Goal: Information Seeking & Learning: Learn about a topic

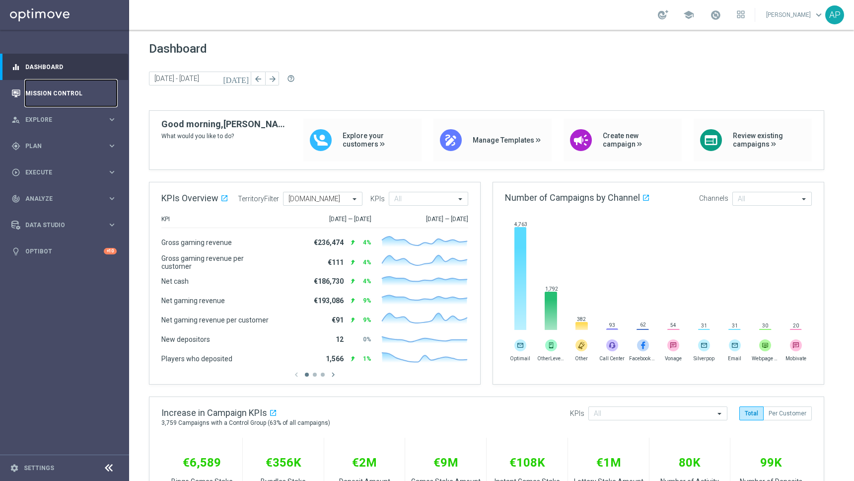
click at [58, 99] on link "Mission Control" at bounding box center [70, 93] width 91 height 26
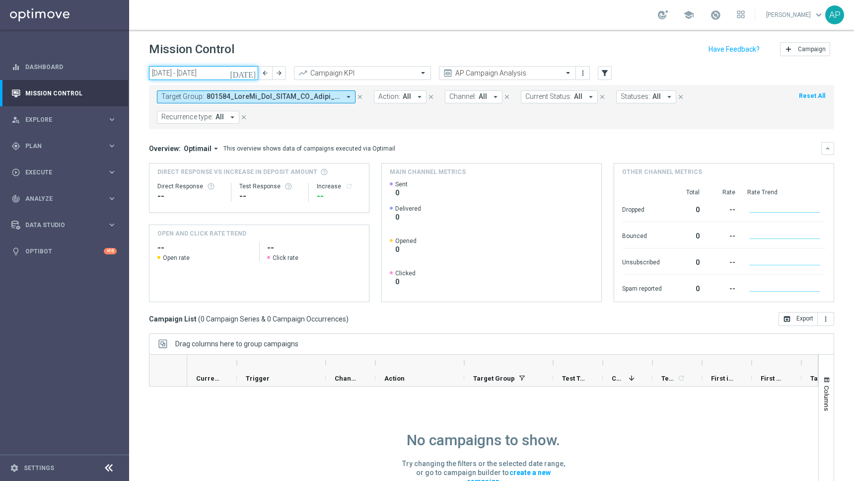
click at [228, 73] on input "11 Aug 2025 - 17 Aug 2025" at bounding box center [203, 73] width 109 height 14
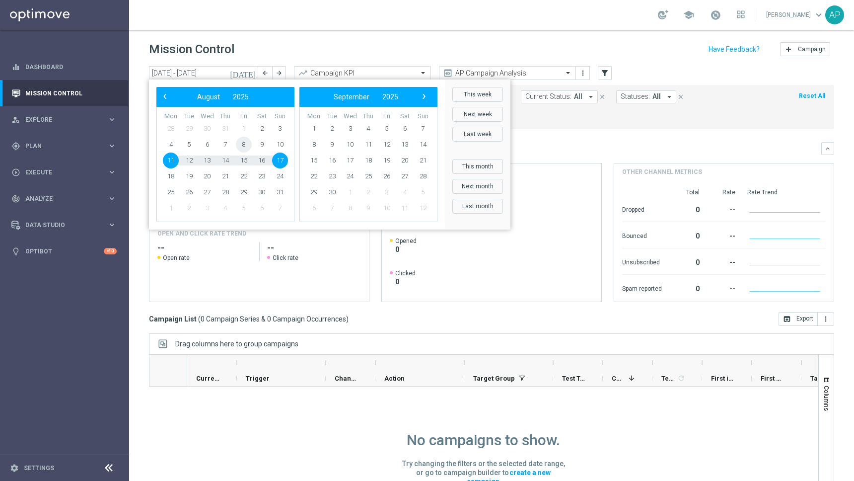
click at [246, 146] on span "8" at bounding box center [244, 145] width 16 height 16
type input "08 Aug 2025 - 08 Aug 2025"
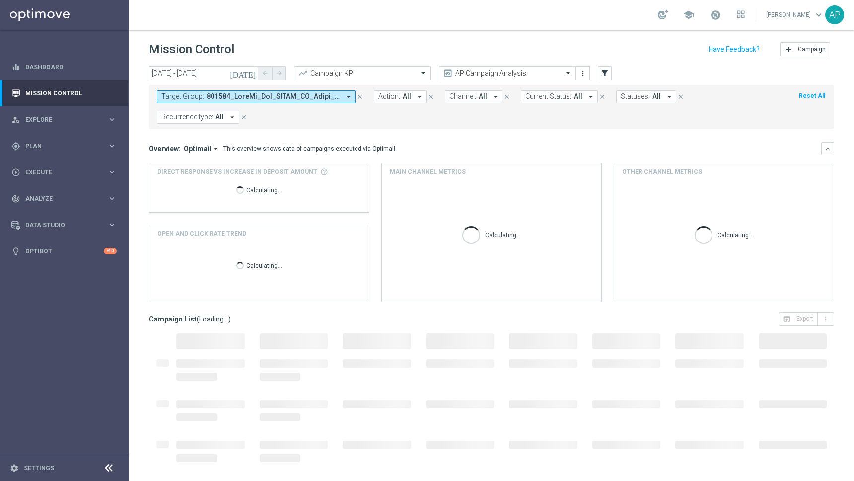
click at [300, 98] on span at bounding box center [274, 96] width 134 height 8
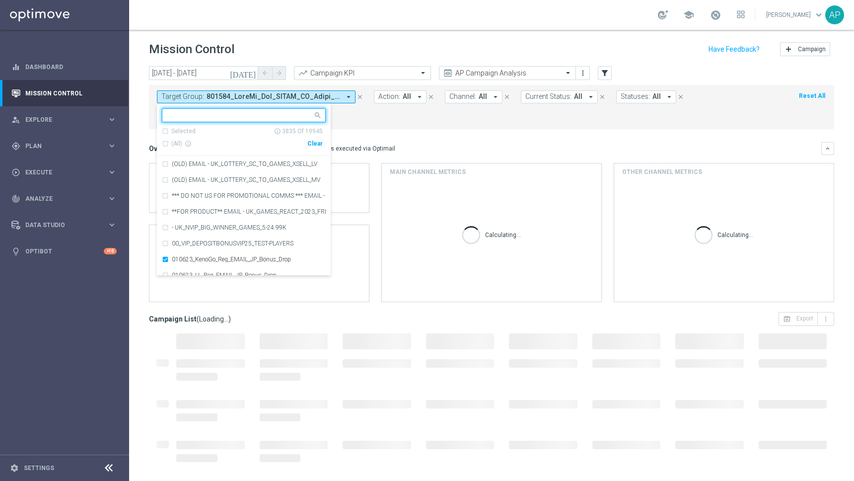
click at [0, 0] on div "Clear" at bounding box center [0, 0] width 0 height 0
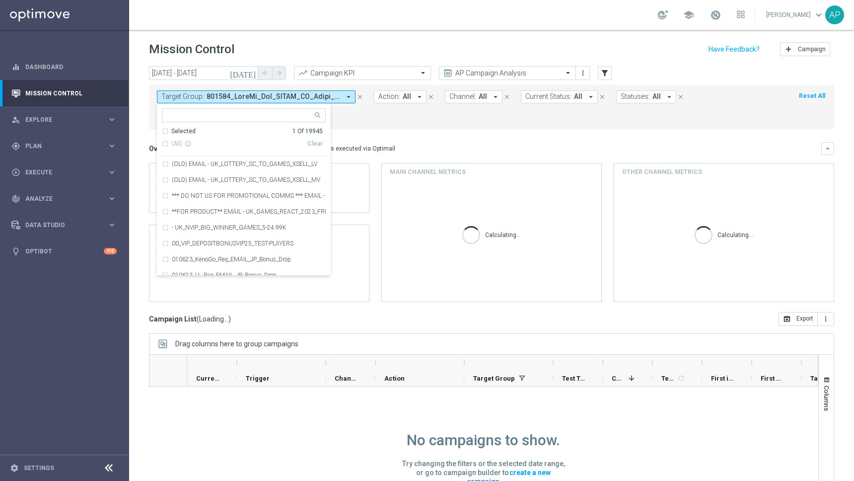
click at [247, 119] on input "text" at bounding box center [240, 115] width 146 height 8
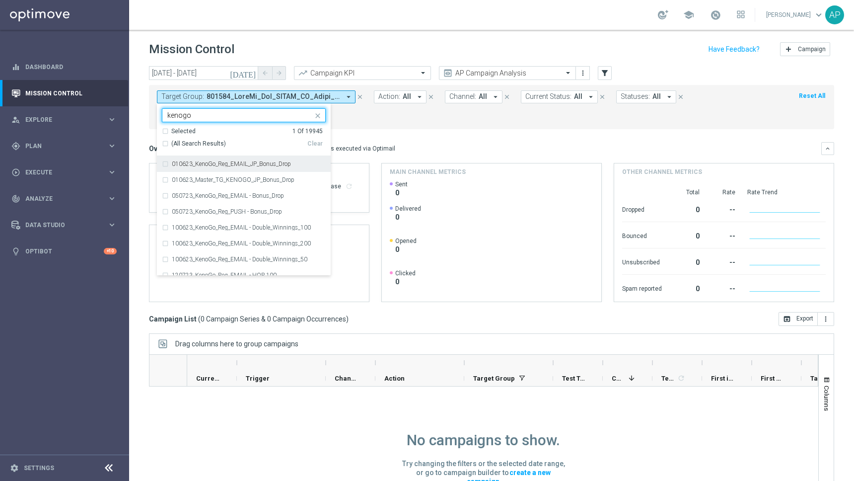
click at [188, 141] on span "(All Search Results)" at bounding box center [198, 144] width 55 height 8
type input "kenogo"
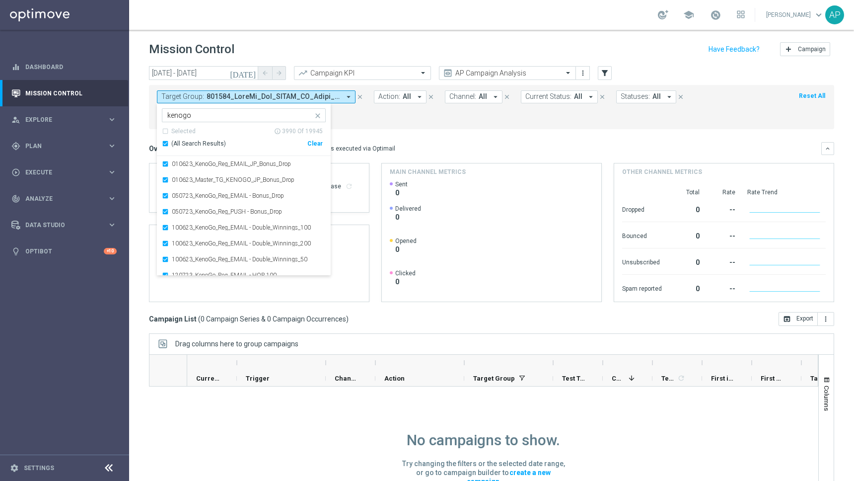
click at [426, 129] on div "Target Group: arrow_drop_down Selected 3990 of 19945 kenogo Selected info_outli…" at bounding box center [491, 107] width 685 height 44
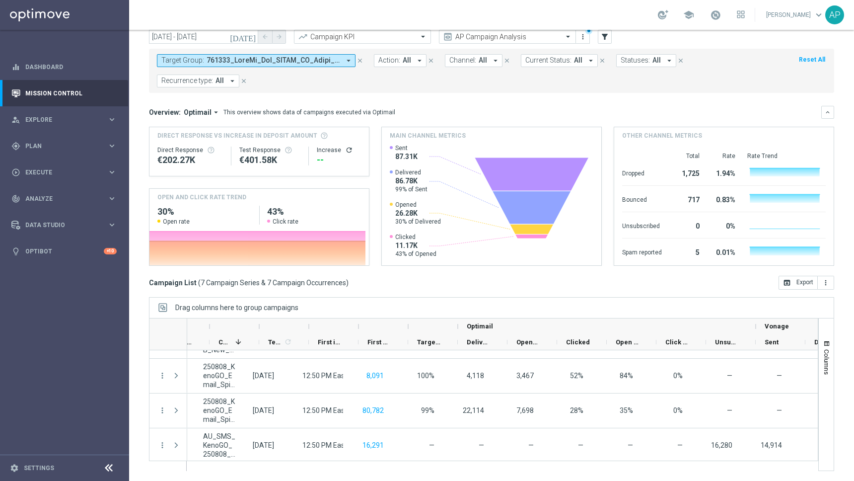
scroll to position [0, 392]
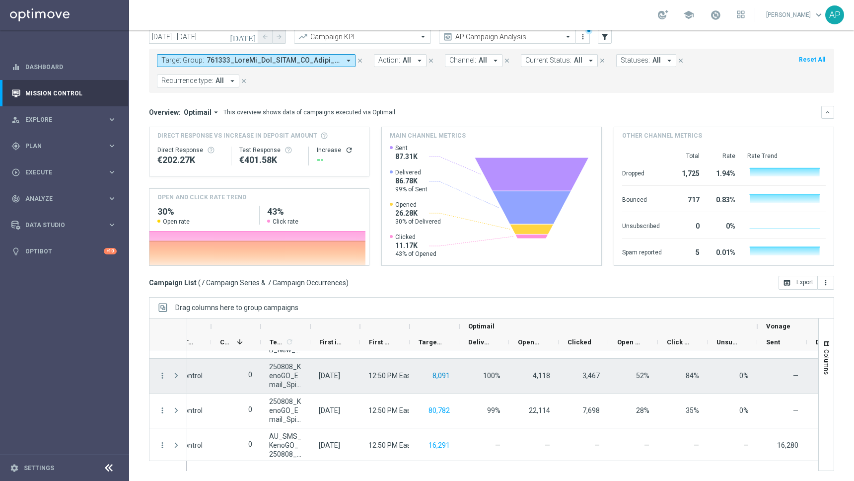
click at [440, 376] on button "8,091" at bounding box center [441, 376] width 19 height 12
click at [164, 376] on icon "more_vert" at bounding box center [162, 375] width 9 height 9
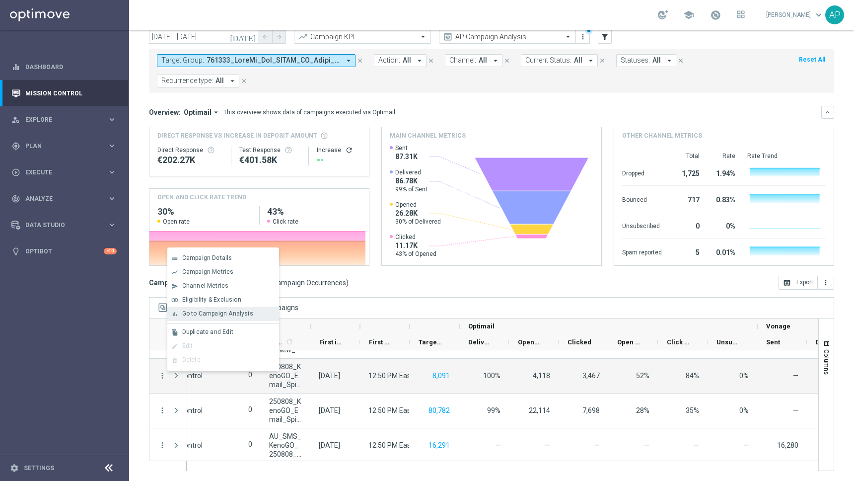
click at [218, 311] on span "Go to Campaign Analysis" at bounding box center [217, 313] width 71 height 7
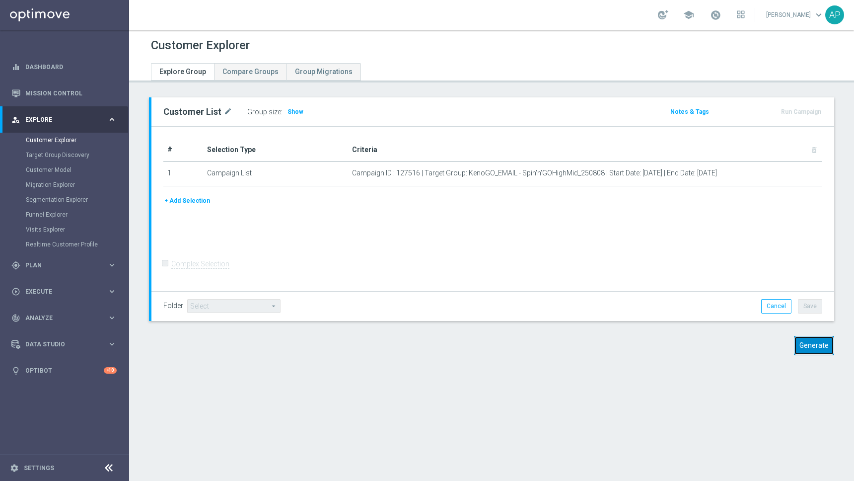
click at [805, 346] on button "Generate" at bounding box center [814, 345] width 40 height 19
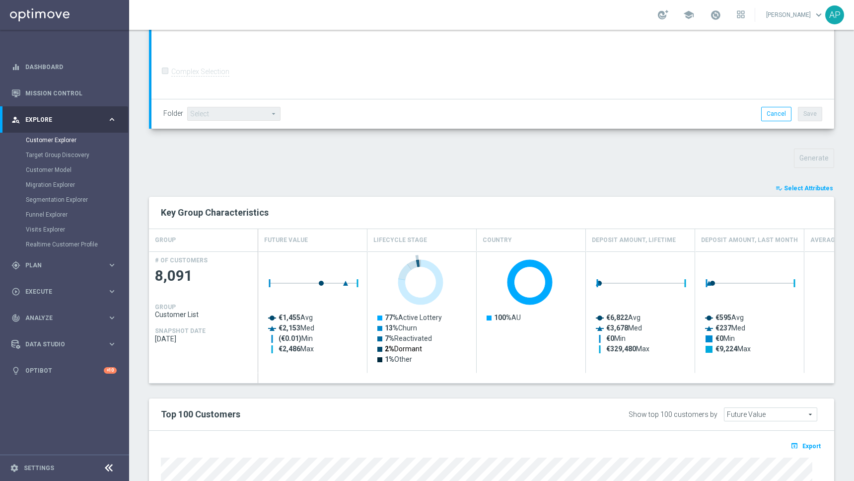
scroll to position [459, 0]
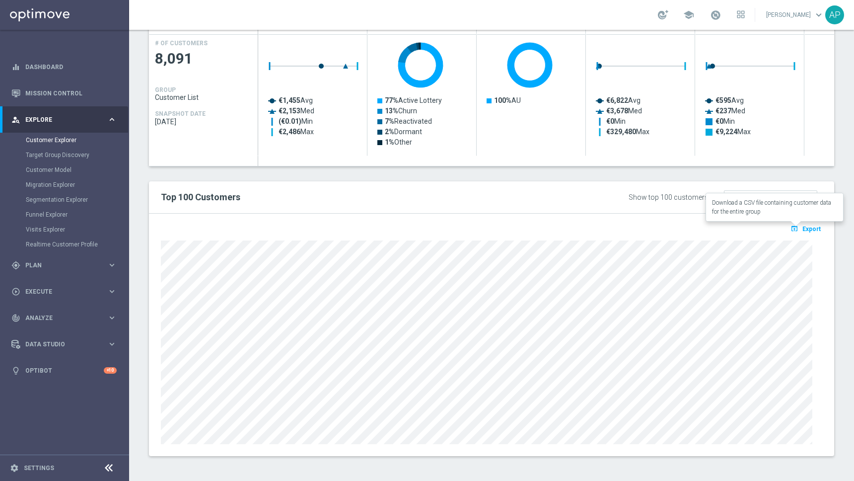
click at [803, 228] on span "Export" at bounding box center [812, 229] width 18 height 7
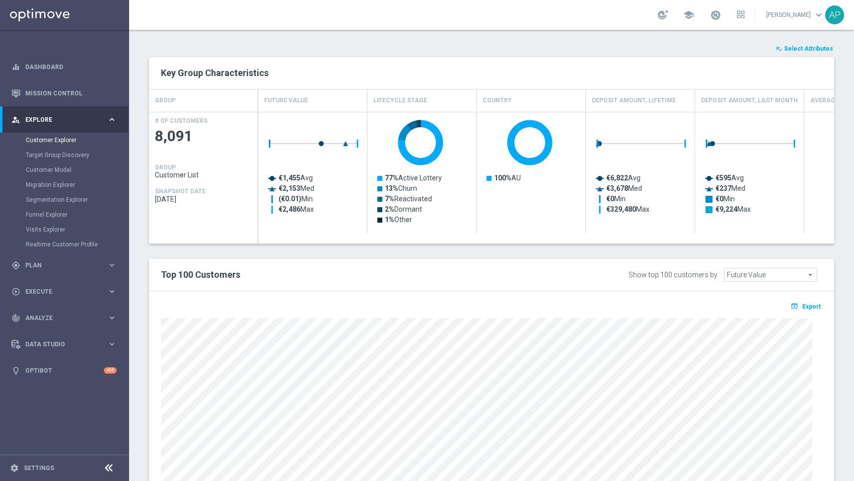
scroll to position [332, 0]
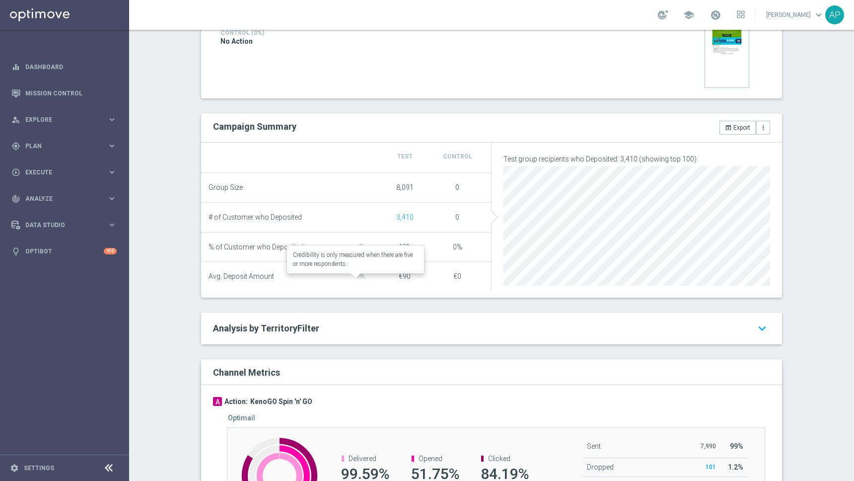
scroll to position [283, 0]
click at [760, 128] on icon "more_vert" at bounding box center [763, 127] width 7 height 7
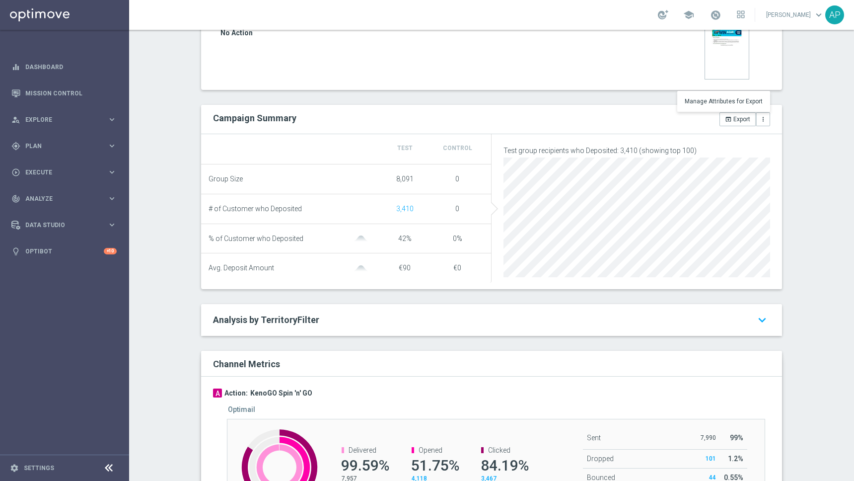
scroll to position [14, 0]
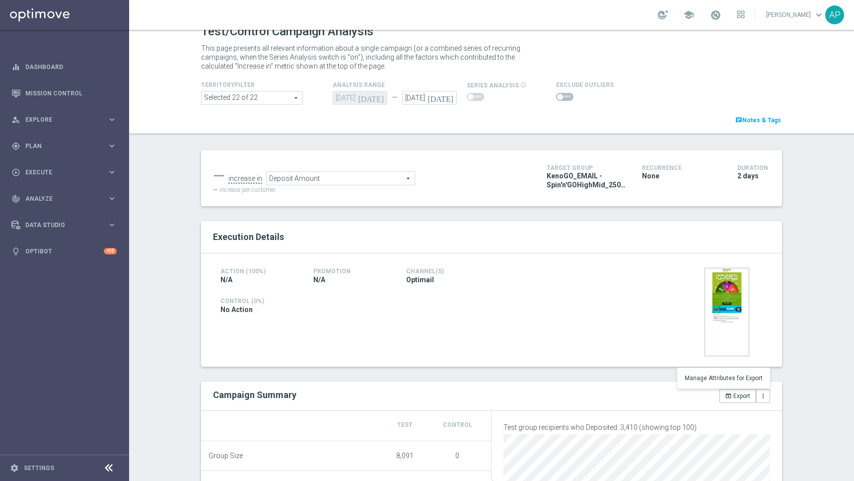
click at [385, 173] on span "Deposit Amount" at bounding box center [341, 178] width 148 height 13
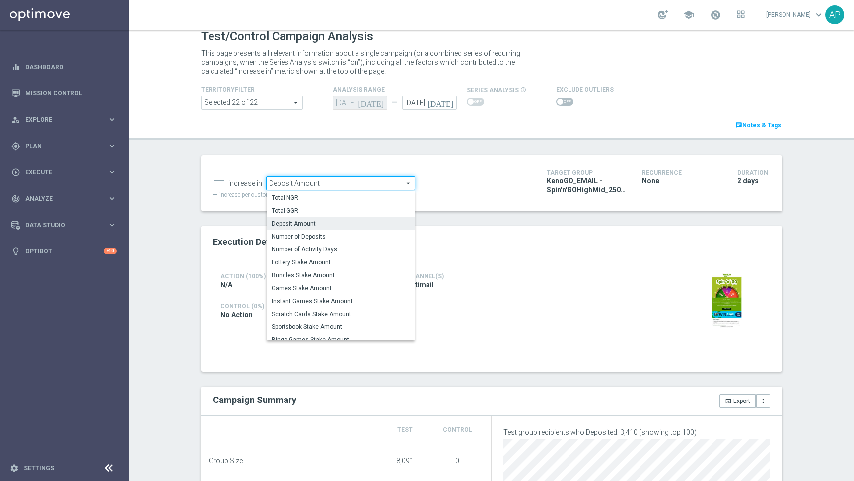
scroll to position [0, 0]
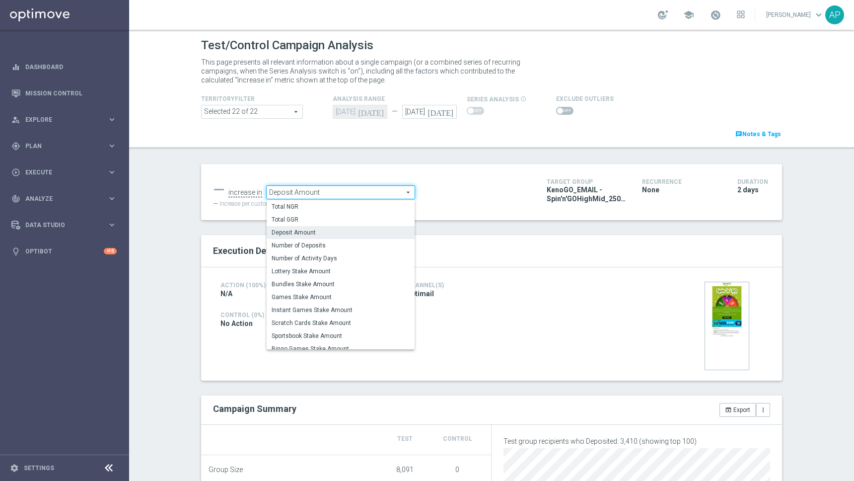
click at [502, 322] on div "No Action" at bounding box center [399, 324] width 357 height 11
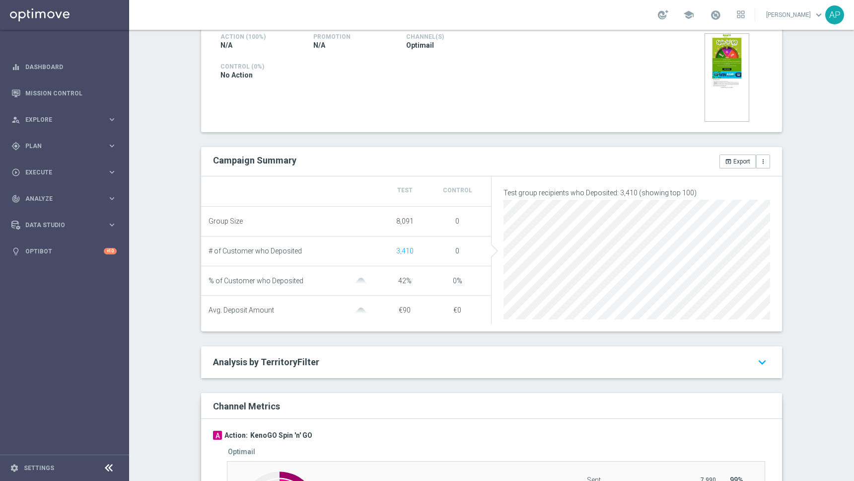
scroll to position [221, 0]
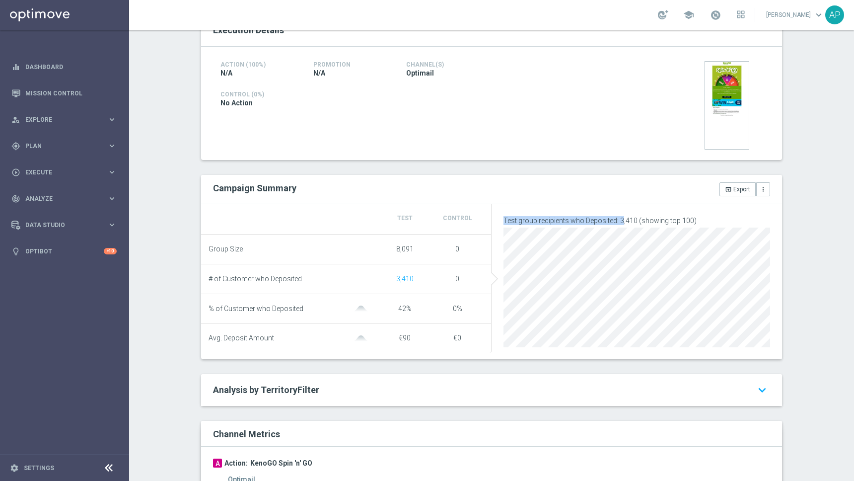
drag, startPoint x: 499, startPoint y: 220, endPoint x: 617, endPoint y: 222, distance: 118.2
click at [617, 222] on p "Test group recipients who Deposited: 3,410 (showing top 100)" at bounding box center [637, 220] width 267 height 9
drag, startPoint x: 514, startPoint y: 220, endPoint x: 591, endPoint y: 219, distance: 76.5
click at [555, 220] on p "Test group recipients who Deposited: 3,410 (showing top 100)" at bounding box center [637, 220] width 267 height 9
click at [601, 219] on p "Test group recipients who Deposited: 3,410 (showing top 100)" at bounding box center [637, 220] width 267 height 9
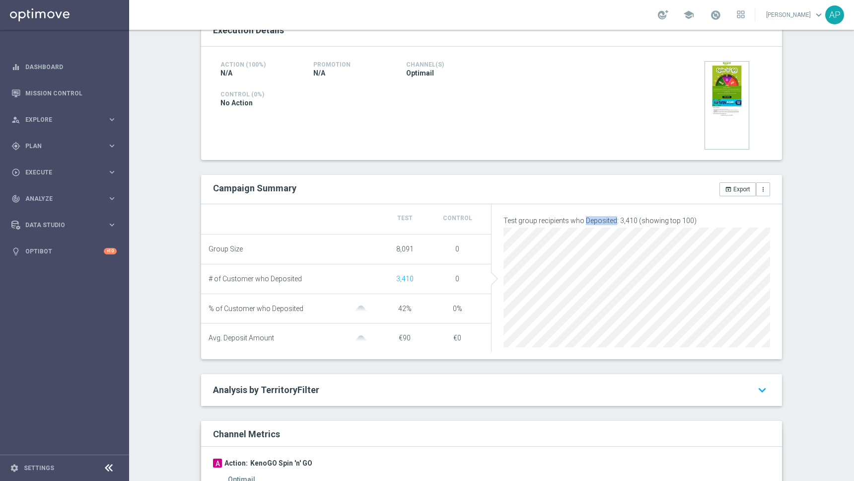
click at [601, 219] on p "Test group recipients who Deposited: 3,410 (showing top 100)" at bounding box center [637, 220] width 267 height 9
click at [397, 177] on div "Campaign Summary open_in_browser Export more_vert" at bounding box center [491, 189] width 581 height 29
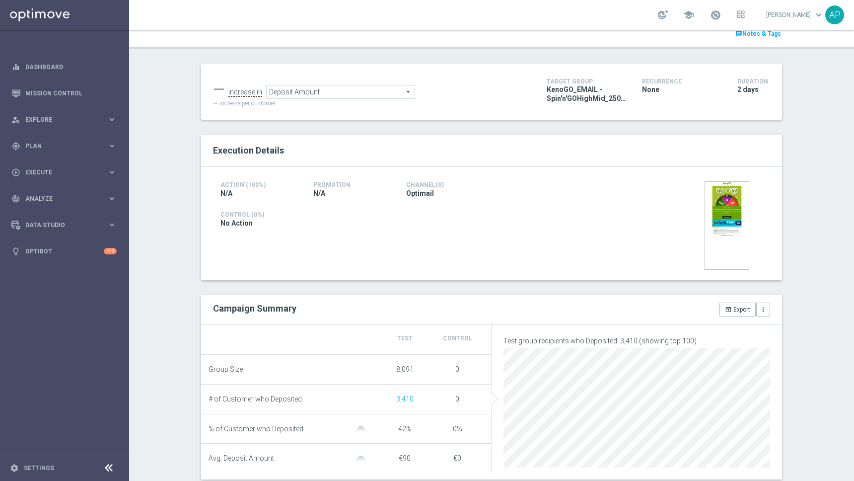
scroll to position [99, 0]
click at [288, 99] on span "Deposit Amount" at bounding box center [341, 92] width 148 height 13
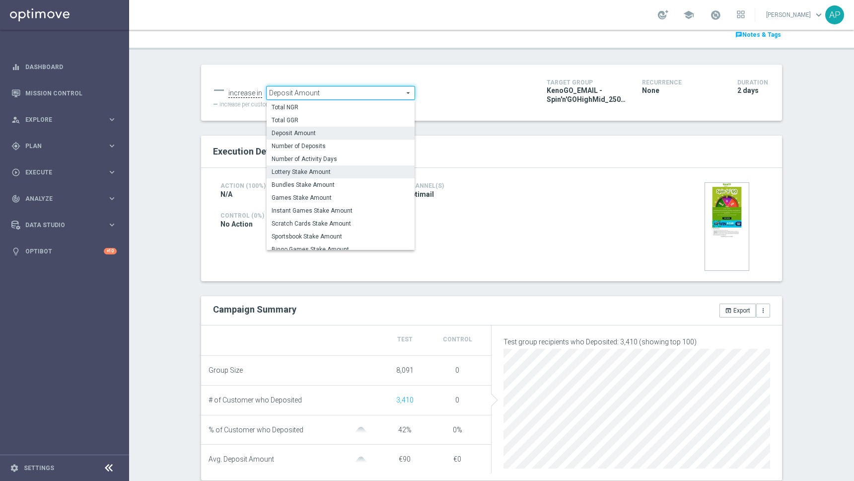
click at [315, 170] on span "Lottery Stake Amount" at bounding box center [341, 172] width 138 height 8
type input "Lottery Stake Amount"
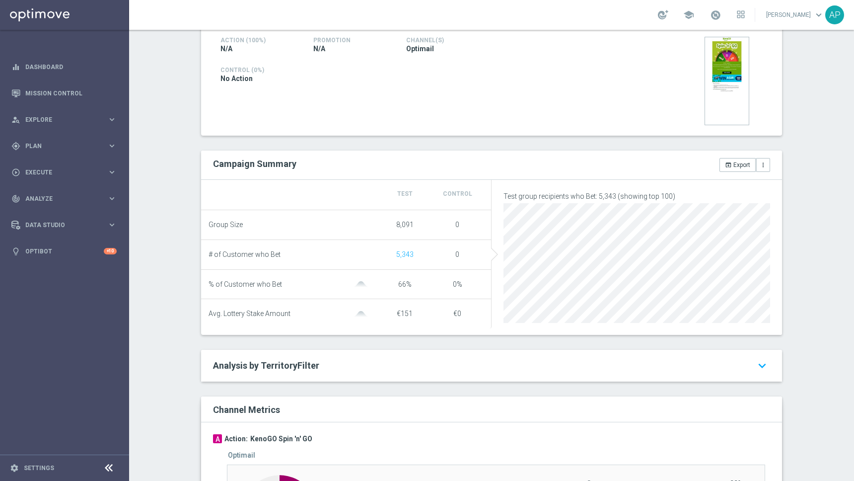
scroll to position [253, 0]
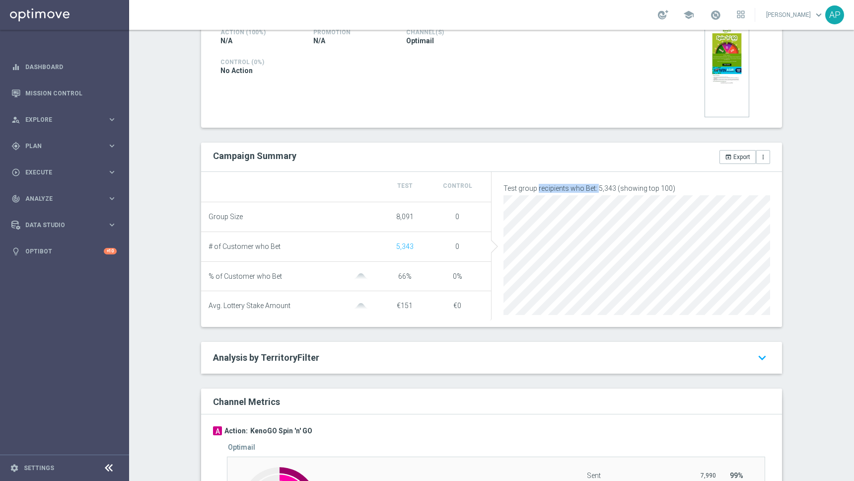
drag, startPoint x: 533, startPoint y: 190, endPoint x: 595, endPoint y: 190, distance: 61.1
click at [595, 190] on p "Test group recipients who Bet: 5,343 (showing top 100)" at bounding box center [637, 188] width 267 height 9
click at [524, 160] on div "open_in_browser Export more_vert" at bounding box center [635, 157] width 286 height 14
click at [734, 156] on button "open_in_browser Export" at bounding box center [738, 157] width 36 height 14
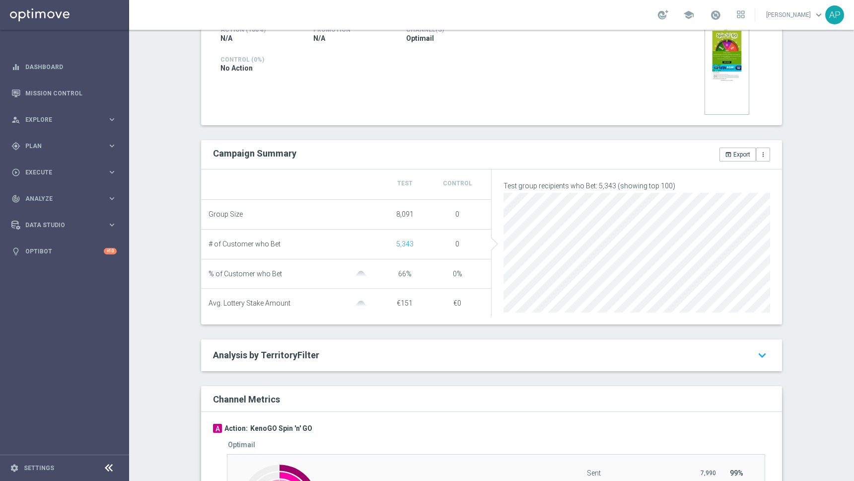
scroll to position [0, 0]
